Goal: Check status: Check status

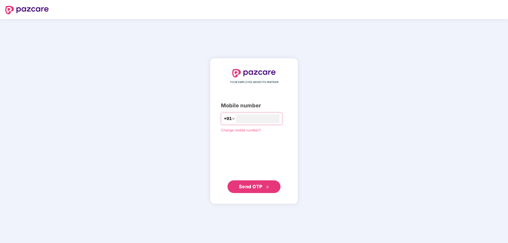
type input "**********"
click at [248, 186] on span "Send OTP" at bounding box center [251, 187] width 24 height 6
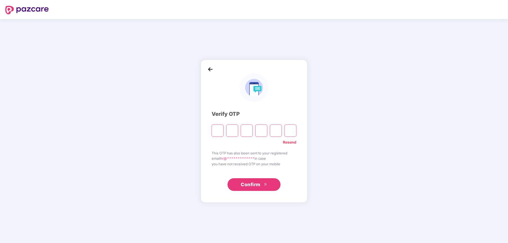
type input "*"
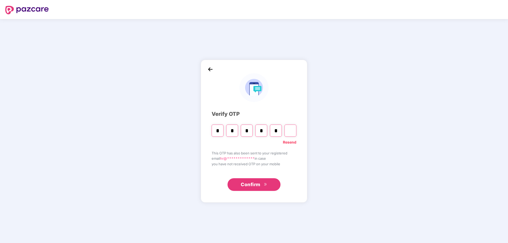
type input "*"
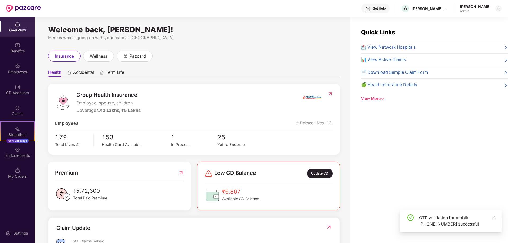
click at [385, 60] on span "📊 View Active Claims" at bounding box center [383, 59] width 45 height 7
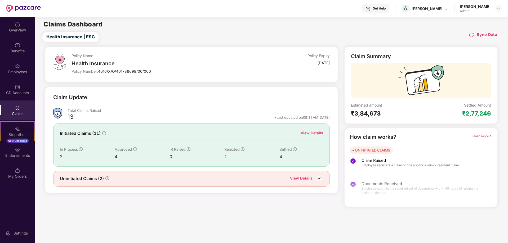
click at [319, 180] on img at bounding box center [319, 179] width 8 height 8
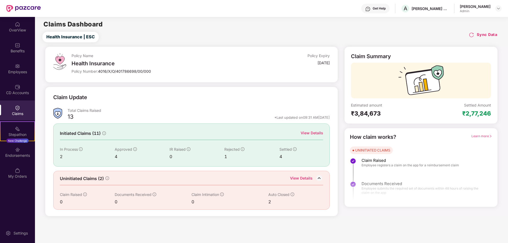
click at [315, 131] on div "View Details" at bounding box center [312, 133] width 23 height 6
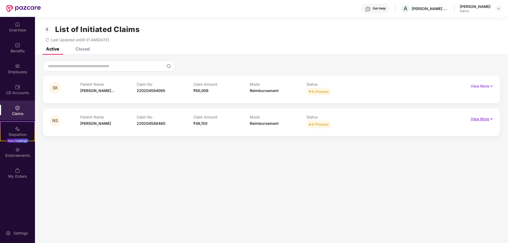
click at [490, 119] on img at bounding box center [491, 119] width 5 height 6
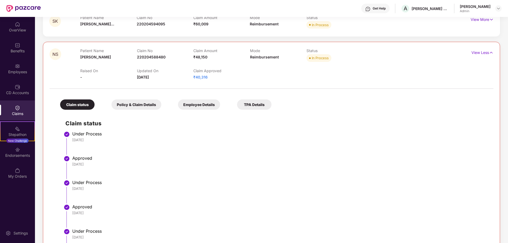
scroll to position [53, 0]
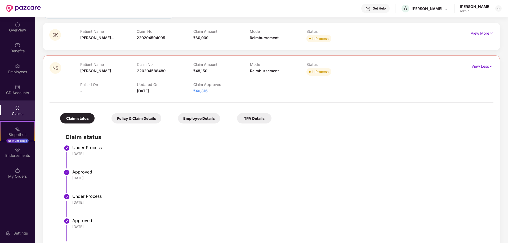
click at [485, 34] on p "View More" at bounding box center [482, 32] width 23 height 7
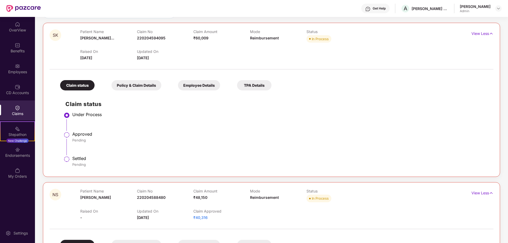
scroll to position [0, 0]
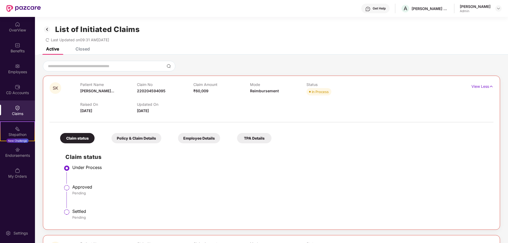
click at [82, 50] on div "Closed" at bounding box center [82, 48] width 14 height 5
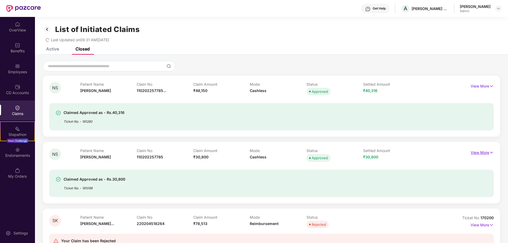
click at [483, 154] on p "View More" at bounding box center [482, 152] width 23 height 7
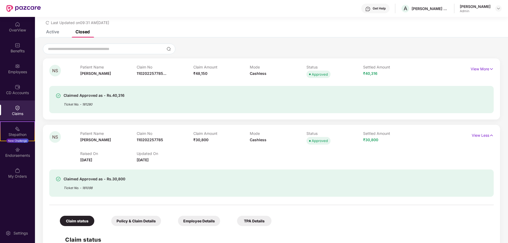
scroll to position [26, 0]
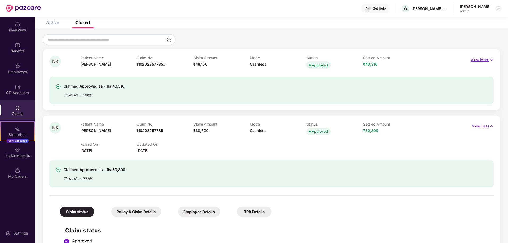
click at [478, 59] on p "View More" at bounding box center [482, 59] width 23 height 7
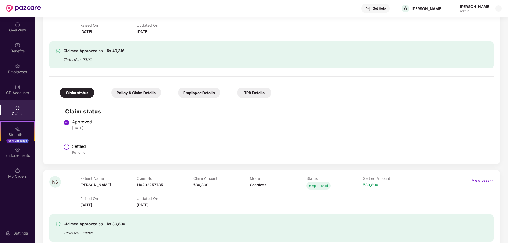
scroll to position [79, 0]
click at [141, 95] on div "Policy & Claim Details" at bounding box center [136, 92] width 50 height 10
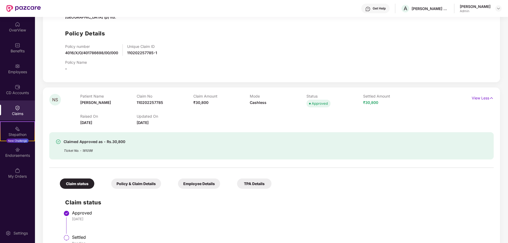
scroll to position [265, 0]
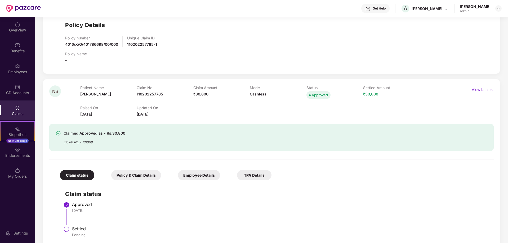
click at [137, 177] on div "Policy & Claim Details" at bounding box center [136, 175] width 50 height 10
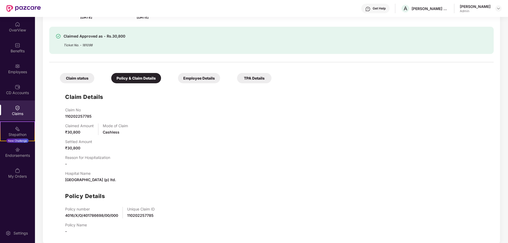
scroll to position [371, 0]
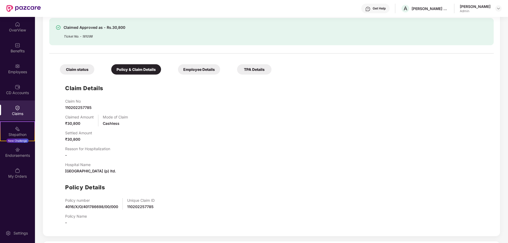
click at [201, 71] on div "Employee Details" at bounding box center [199, 69] width 42 height 10
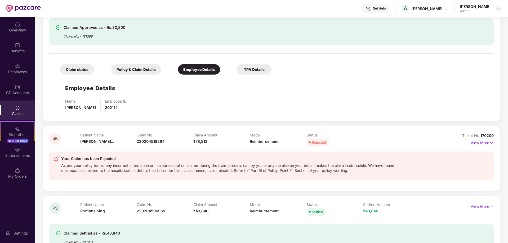
click at [242, 69] on div "TPA Details" at bounding box center [254, 69] width 34 height 10
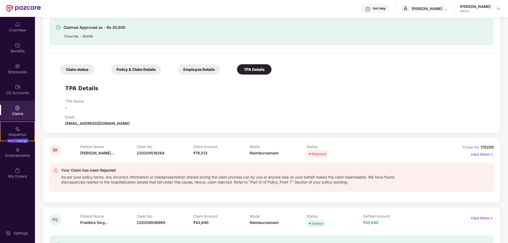
click at [135, 68] on div "Policy & Claim Details" at bounding box center [136, 69] width 50 height 10
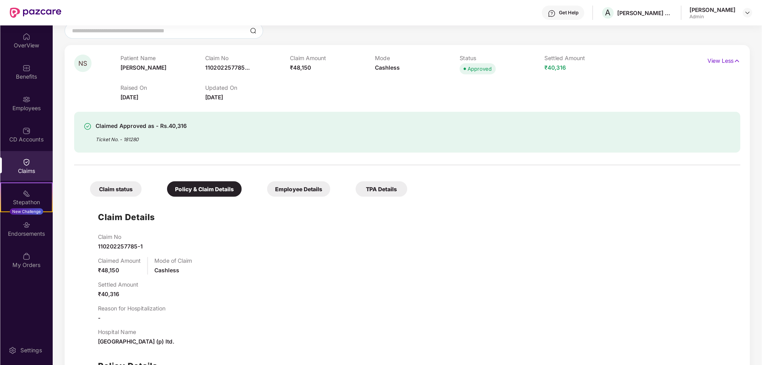
scroll to position [0, 0]
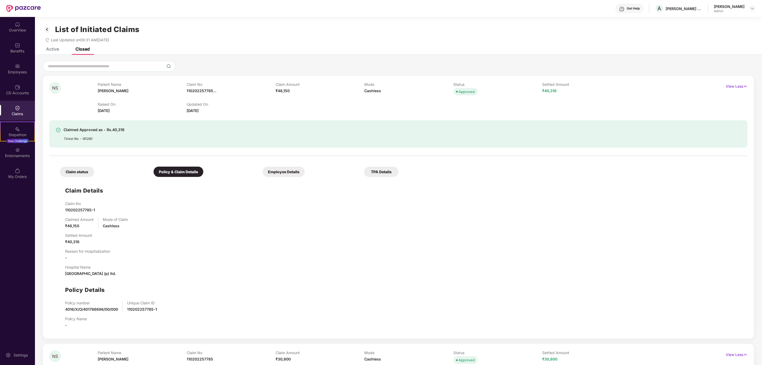
click at [176, 171] on div "Policy & Claim Details" at bounding box center [179, 172] width 50 height 10
click at [81, 169] on div "Claim status" at bounding box center [77, 172] width 34 height 10
